Goal: Obtain resource: Download file/media

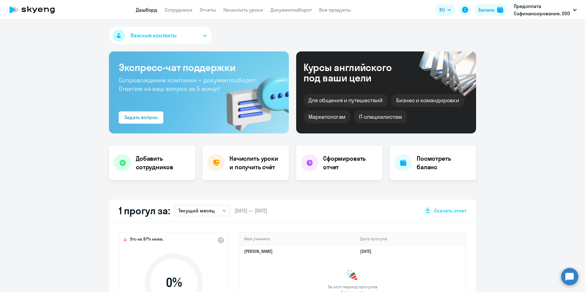
select select "30"
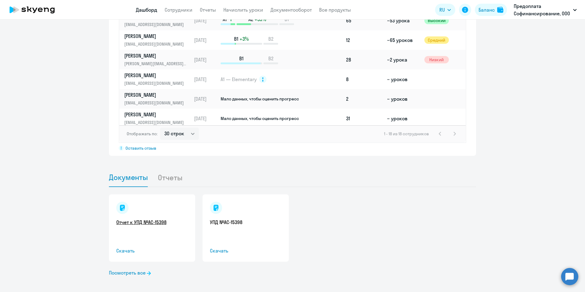
scroll to position [495, 0]
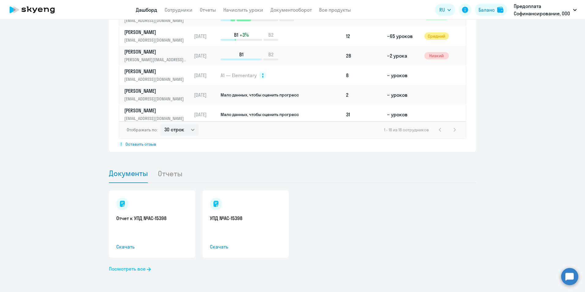
click at [132, 268] on link "Посмотреть все" at bounding box center [130, 268] width 42 height 7
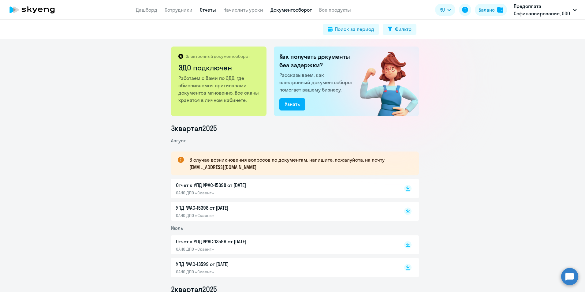
click at [205, 12] on link "Отчеты" at bounding box center [208, 10] width 16 height 6
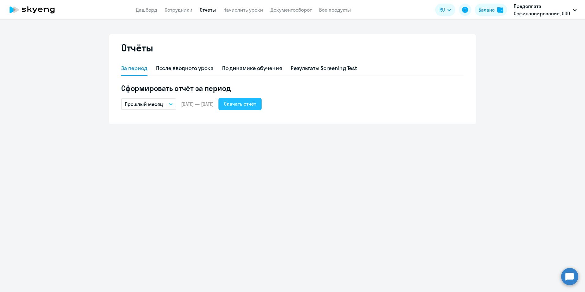
click at [252, 101] on div "Скачать отчёт" at bounding box center [240, 103] width 32 height 7
click at [169, 7] on link "Сотрудники" at bounding box center [178, 10] width 28 height 6
select select "30"
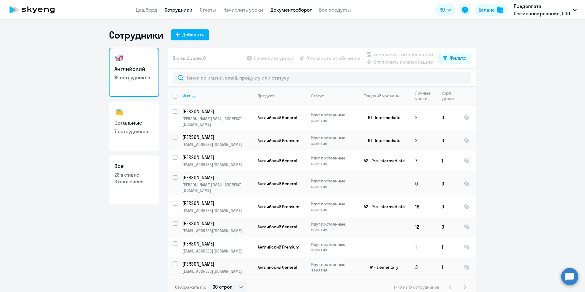
click at [298, 9] on link "Документооборот" at bounding box center [290, 10] width 41 height 6
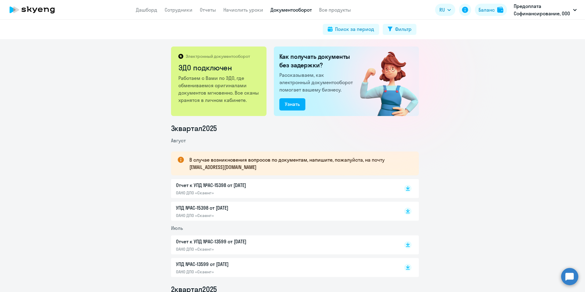
click at [237, 141] on li "Август" at bounding box center [295, 140] width 248 height 7
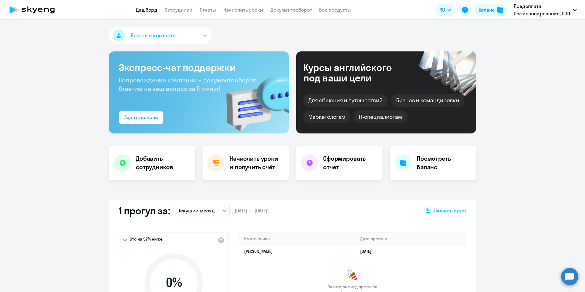
select select "30"
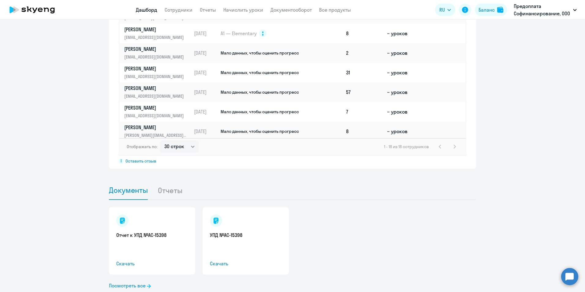
scroll to position [495, 0]
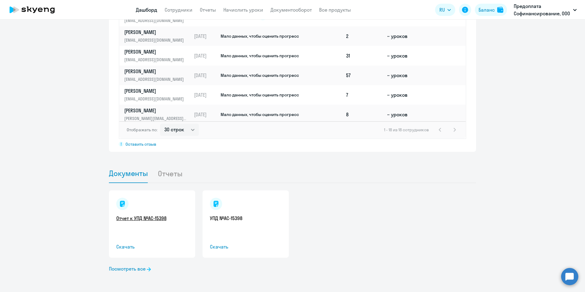
click at [127, 220] on link "Отчет к УПД №AC-15398" at bounding box center [152, 218] width 72 height 7
click at [234, 220] on link "УПД №AC-15398" at bounding box center [246, 218] width 72 height 7
click at [138, 270] on link "Посмотреть все" at bounding box center [130, 268] width 42 height 7
